Goal: Task Accomplishment & Management: Use online tool/utility

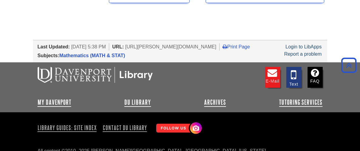
scroll to position [785, 0]
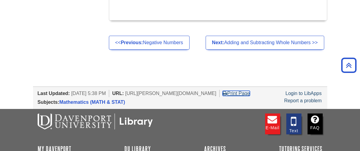
click at [250, 91] on link "Print Page" at bounding box center [235, 93] width 27 height 5
click at [250, 94] on link "Print Page" at bounding box center [235, 93] width 27 height 5
click at [250, 92] on link "Print Page" at bounding box center [235, 93] width 27 height 5
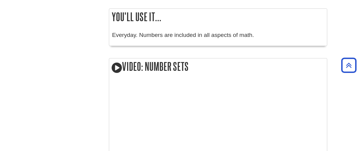
scroll to position [854, 0]
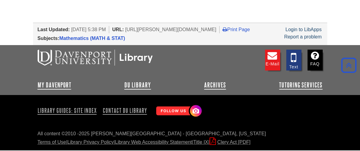
click at [253, 26] on li "Print Page" at bounding box center [237, 29] width 30 height 7
click at [250, 27] on link "Print Page" at bounding box center [235, 29] width 27 height 5
drag, startPoint x: 269, startPoint y: 24, endPoint x: 277, endPoint y: 19, distance: 9.2
click at [277, 25] on div "Last Updated: [DATE] 5:38 PM URL: [URL][PERSON_NAME][DOMAIN_NAME] Print Page Lo…" at bounding box center [182, 29] width 289 height 9
click at [250, 27] on link "Print Page" at bounding box center [235, 29] width 27 height 5
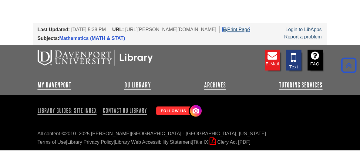
click at [250, 27] on link "Print Page" at bounding box center [235, 29] width 27 height 5
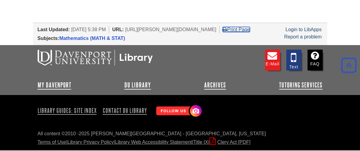
click at [250, 27] on link "Print Page" at bounding box center [235, 29] width 27 height 5
click at [269, 23] on div "Last Updated: [DATE] 5:38 PM URL: [URL][PERSON_NAME][DOMAIN_NAME] Print Page Lo…" at bounding box center [180, 34] width 294 height 22
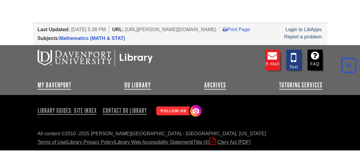
click at [253, 26] on li "Print Page" at bounding box center [237, 29] width 30 height 7
click at [250, 27] on link "Print Page" at bounding box center [235, 29] width 27 height 5
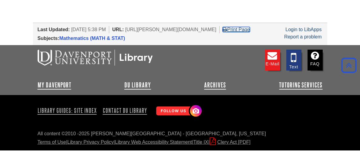
click at [250, 27] on link "Print Page" at bounding box center [235, 29] width 27 height 5
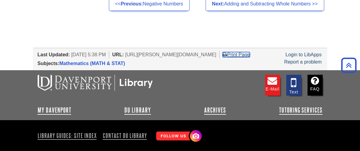
scroll to position [667, 0]
